Goal: Find specific page/section: Find specific page/section

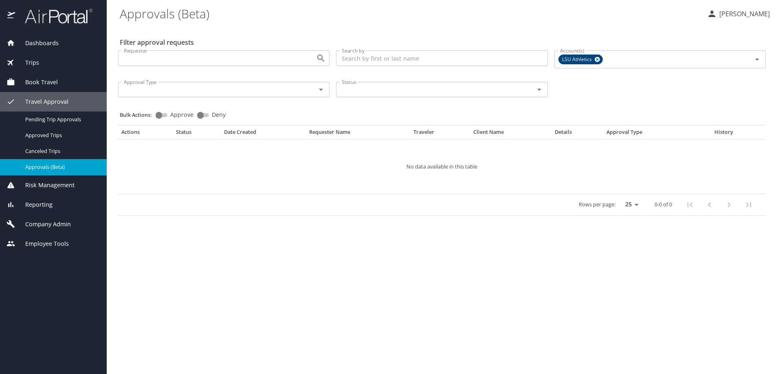
click at [53, 224] on span "Company Admin" at bounding box center [43, 224] width 56 height 9
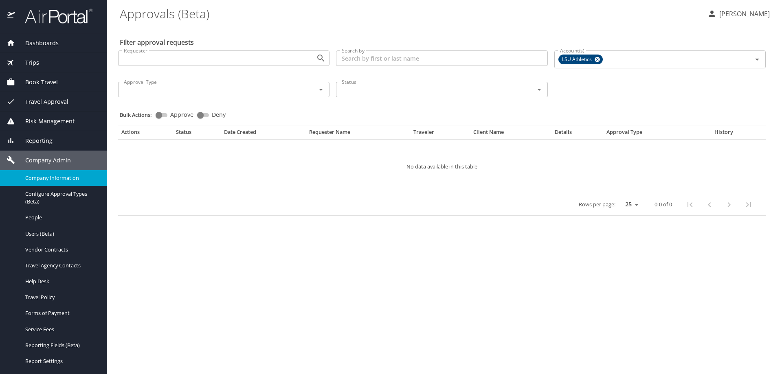
click at [54, 178] on span "Company Information" at bounding box center [61, 178] width 72 height 8
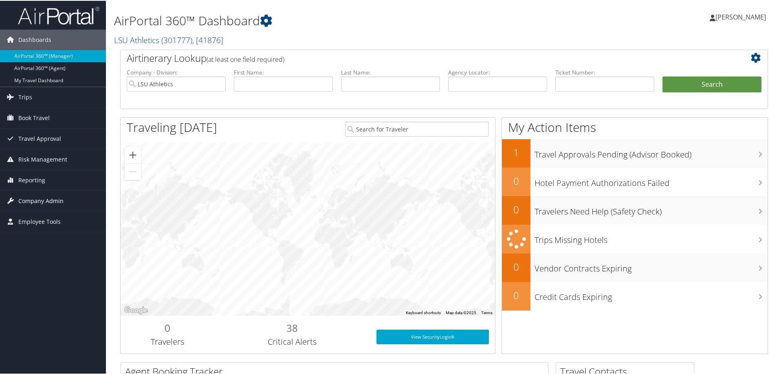
click at [50, 200] on span "Company Admin" at bounding box center [40, 200] width 45 height 20
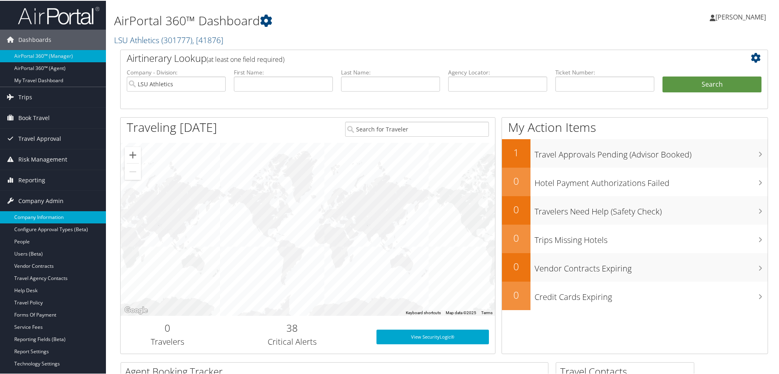
click at [54, 215] on link "Company Information" at bounding box center [53, 217] width 106 height 12
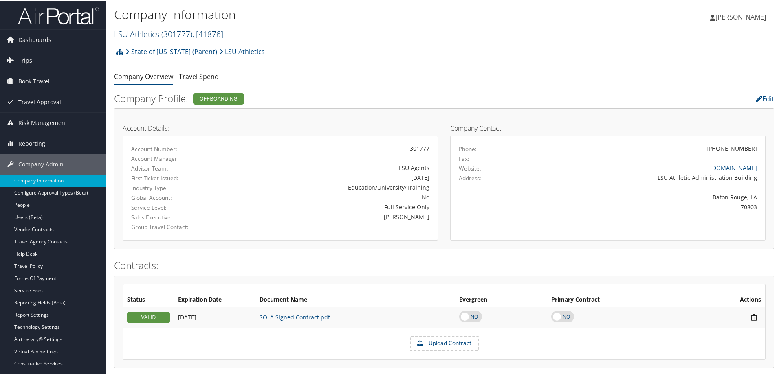
click at [173, 31] on span "( 301777 )" at bounding box center [176, 33] width 31 height 11
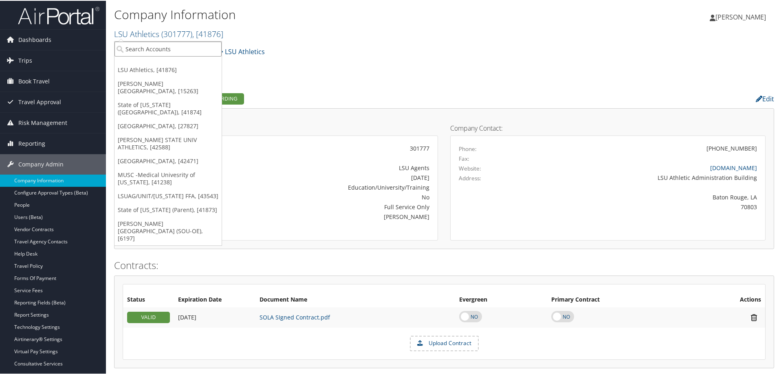
click at [138, 48] on input "search" at bounding box center [167, 48] width 107 height 15
type input "rice"
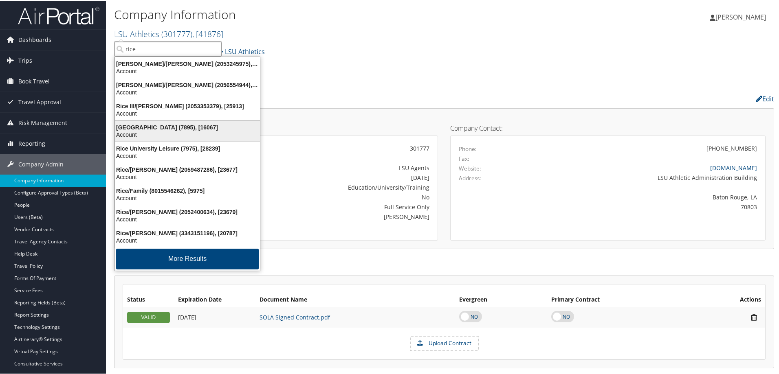
click at [174, 129] on div "Rice University (7895), [16067]" at bounding box center [187, 126] width 155 height 7
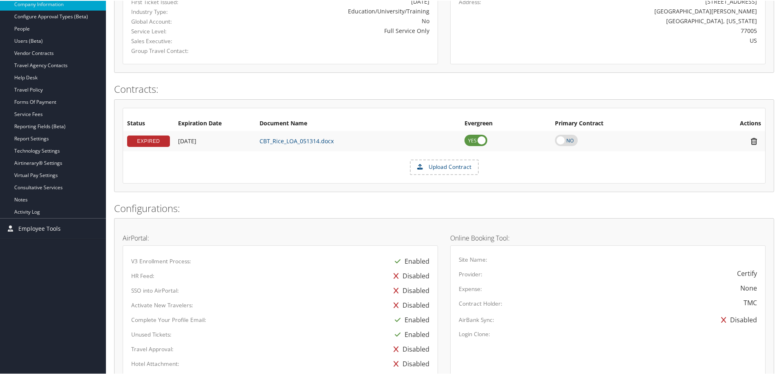
scroll to position [353, 0]
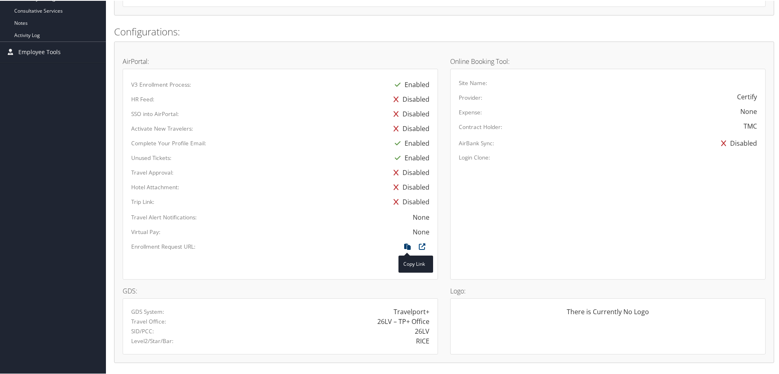
click at [405, 245] on icon at bounding box center [407, 248] width 15 height 11
